Goal: Task Accomplishment & Management: Use online tool/utility

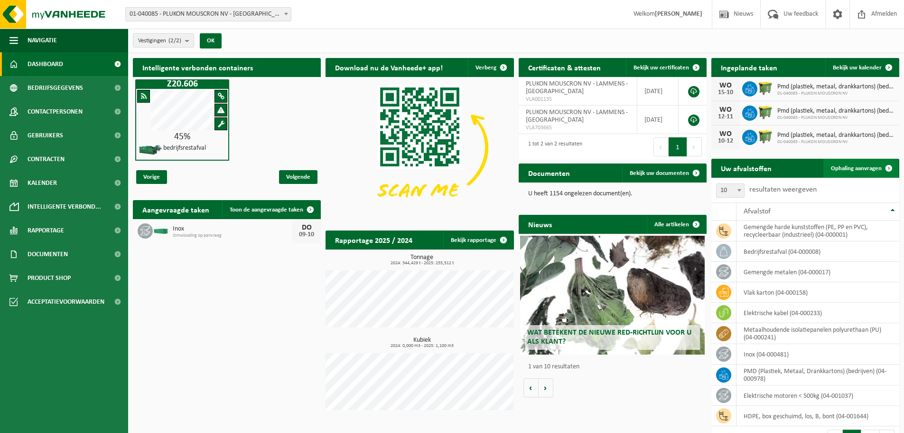
click at [870, 167] on span "Ophaling aanvragen" at bounding box center [856, 168] width 51 height 6
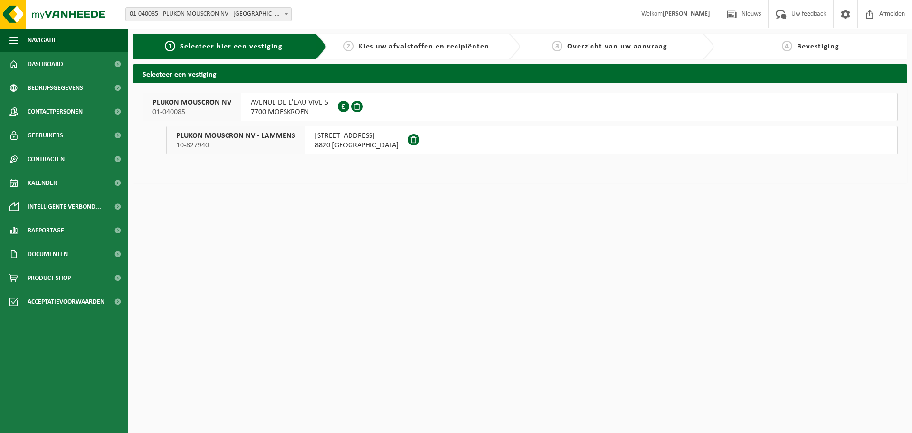
click at [229, 110] on span "01-040085" at bounding box center [191, 111] width 79 height 9
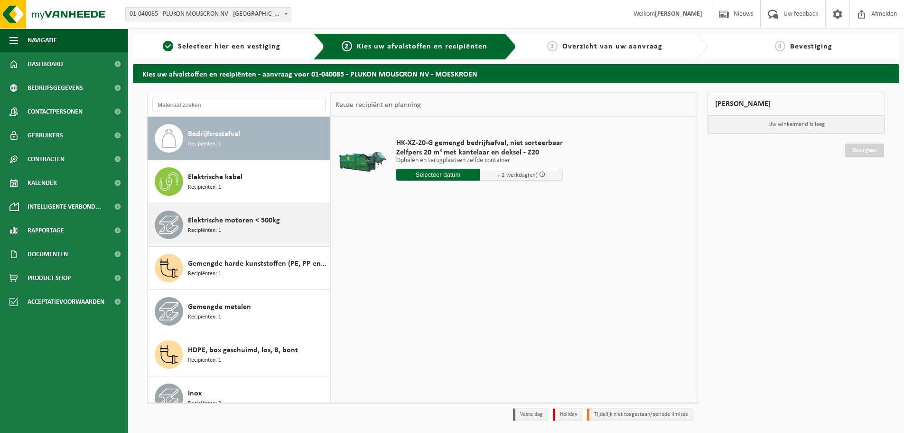
click at [244, 220] on span "Elektrische motoren < 500kg" at bounding box center [234, 220] width 92 height 11
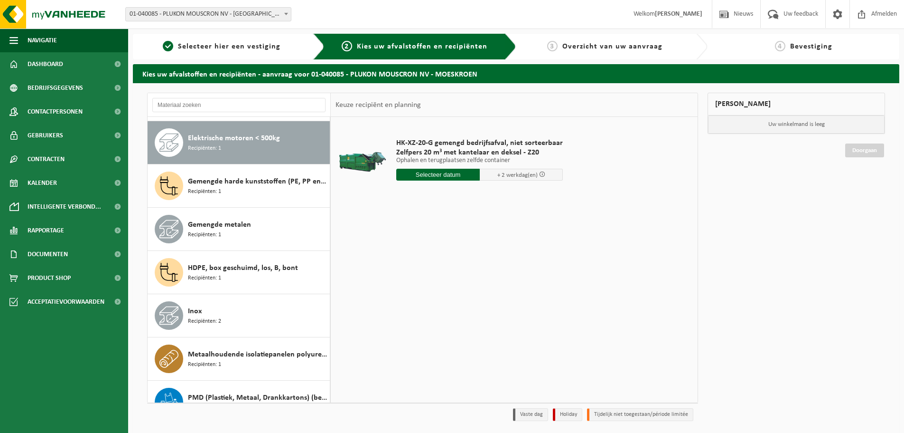
scroll to position [86, 0]
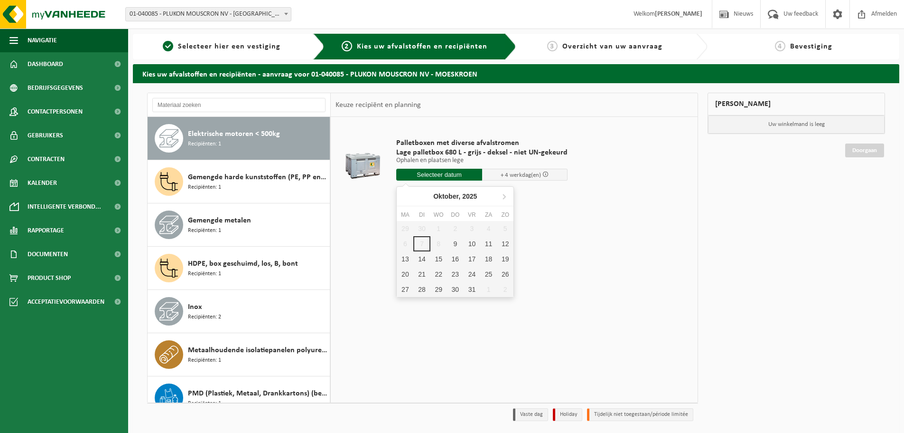
click at [450, 173] on input "text" at bounding box center [439, 175] width 86 height 12
click at [471, 257] on div "17" at bounding box center [472, 258] width 17 height 15
type input "Van 2025-10-17"
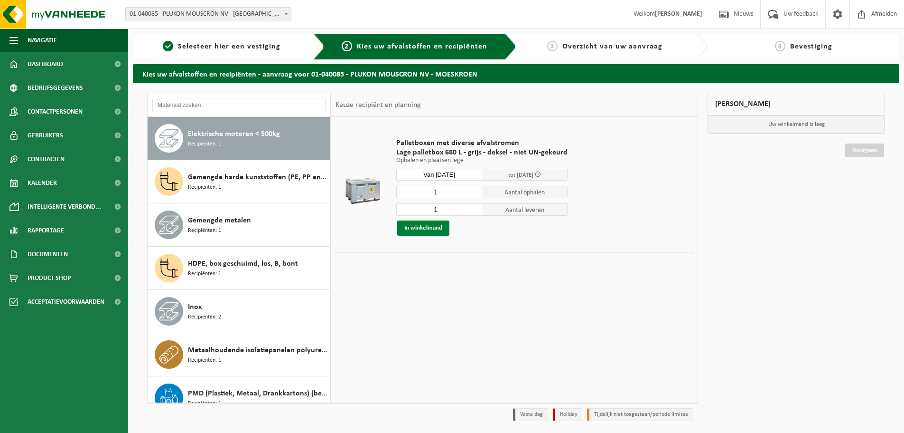
click at [416, 227] on button "In winkelmand" at bounding box center [423, 227] width 52 height 15
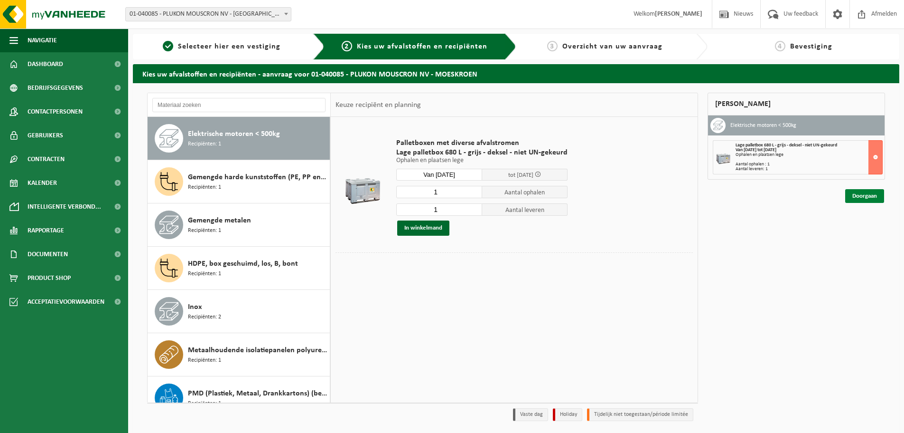
click at [872, 197] on link "Doorgaan" at bounding box center [865, 196] width 39 height 14
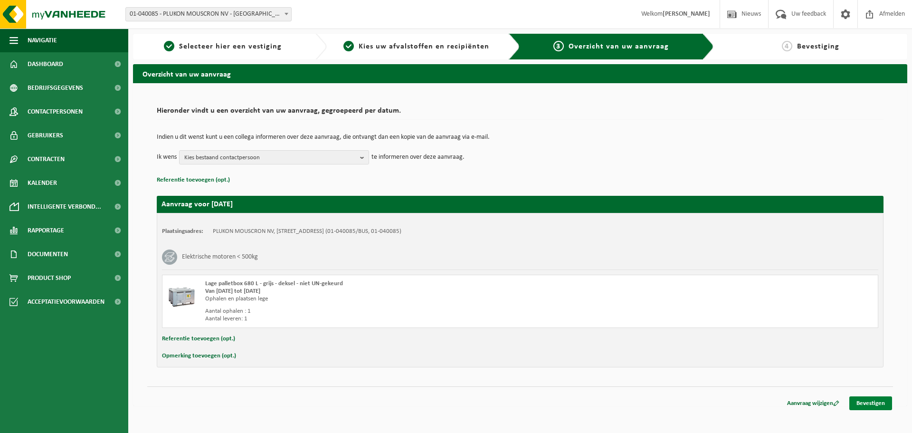
click at [867, 397] on link "Bevestigen" at bounding box center [870, 403] width 43 height 14
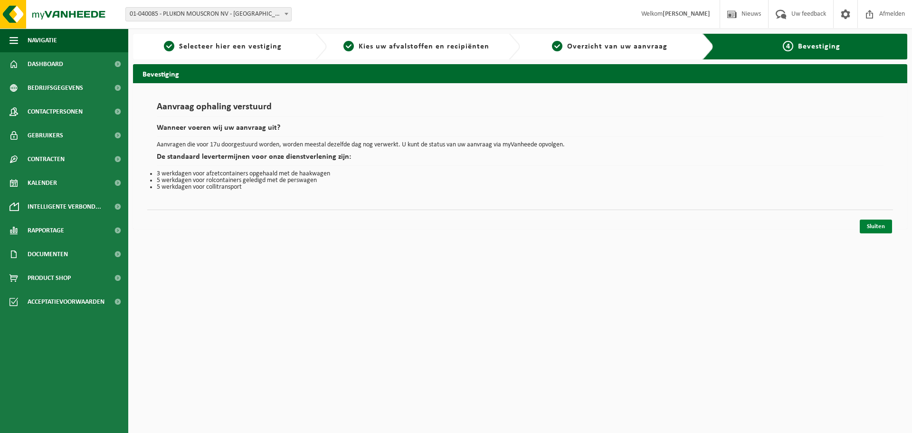
click at [873, 232] on link "Sluiten" at bounding box center [875, 226] width 32 height 14
